Goal: Task Accomplishment & Management: Use online tool/utility

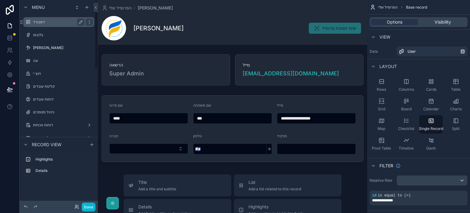
click at [37, 23] on label "דשבורד" at bounding box center [57, 22] width 49 height 5
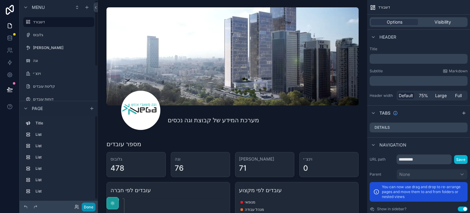
click at [91, 206] on button "Done" at bounding box center [89, 206] width 14 height 9
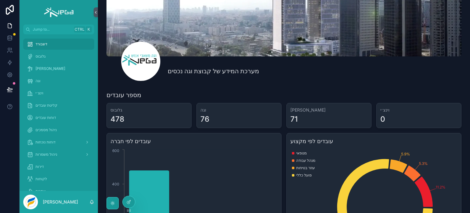
scroll to position [81, 0]
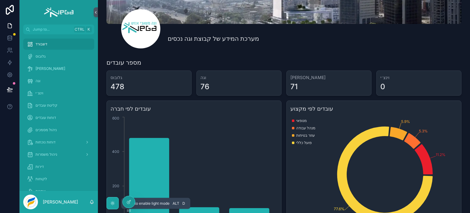
click at [111, 202] on icon "scrollable content" at bounding box center [112, 202] width 5 height 5
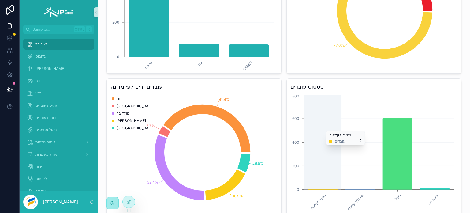
scroll to position [41, 0]
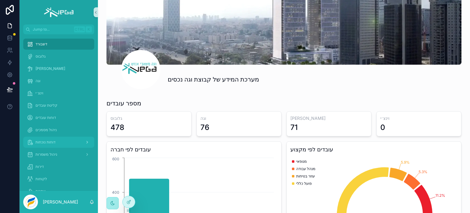
click at [42, 139] on span "דוחות נוכחות" at bounding box center [45, 141] width 20 height 5
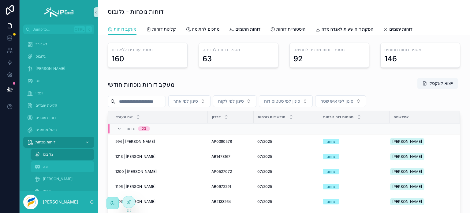
click at [46, 166] on span "וגה" at bounding box center [45, 166] width 5 height 5
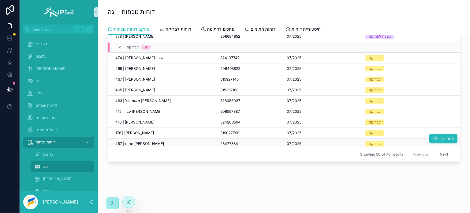
scroll to position [398, 0]
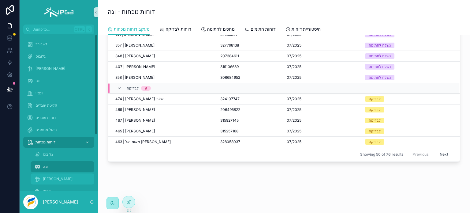
click at [48, 178] on span "[PERSON_NAME]" at bounding box center [58, 178] width 30 height 5
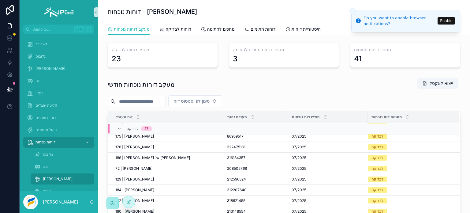
click at [448, 20] on button "Enable" at bounding box center [445, 20] width 17 height 7
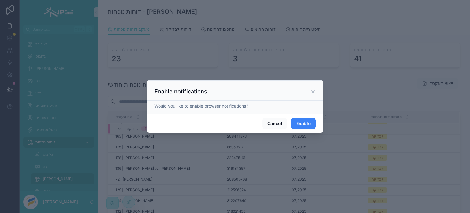
click at [308, 122] on button "Enable" at bounding box center [303, 123] width 25 height 11
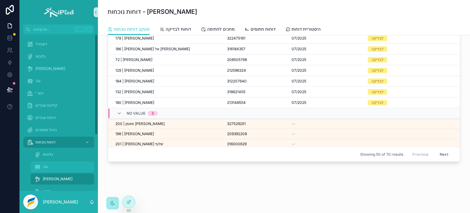
scroll to position [438, 0]
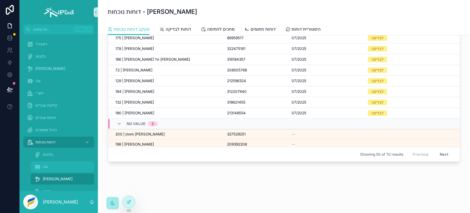
click at [45, 166] on span "וגה" at bounding box center [45, 166] width 5 height 5
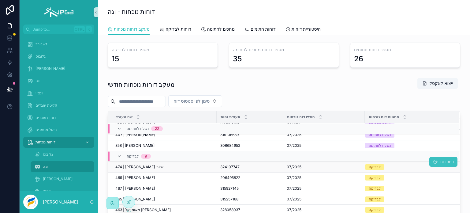
click at [445, 159] on span "פתח דוח" at bounding box center [446, 161] width 13 height 5
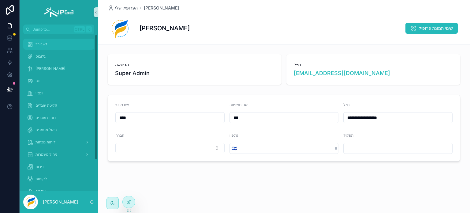
click at [43, 43] on span "דשבורד" at bounding box center [41, 44] width 12 height 5
